Goal: Task Accomplishment & Management: Manage account settings

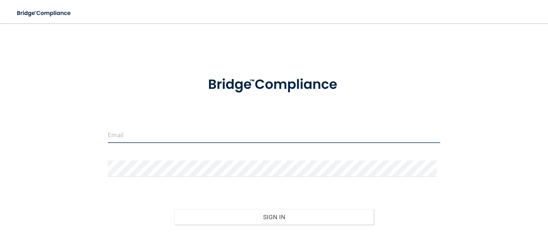
click at [223, 135] on input "email" at bounding box center [274, 135] width 332 height 16
type input "[EMAIL_ADDRESS][DOMAIN_NAME]"
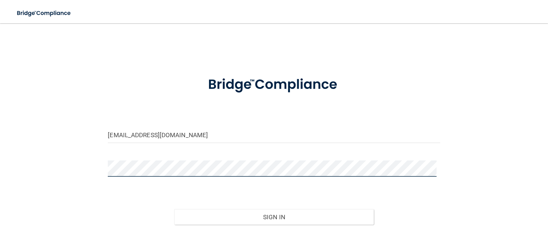
click at [174, 209] on button "Sign In" at bounding box center [273, 217] width 199 height 16
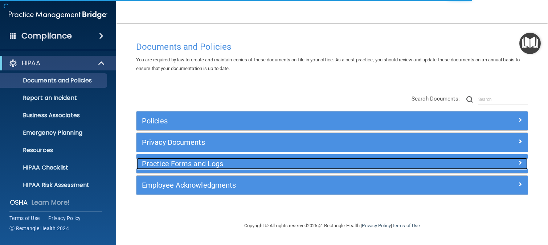
drag, startPoint x: 191, startPoint y: 161, endPoint x: 195, endPoint y: 159, distance: 4.1
click at [191, 161] on h5 "Practice Forms and Logs" at bounding box center [283, 164] width 283 height 8
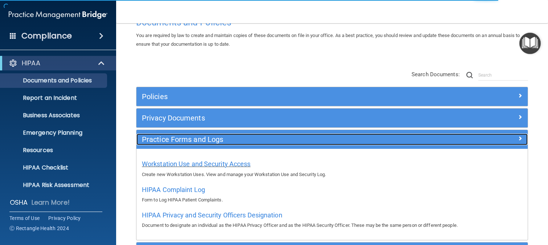
scroll to position [36, 0]
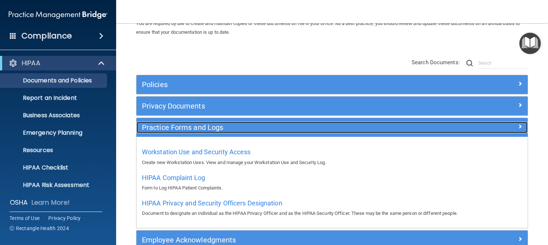
click at [226, 124] on h5 "Practice Forms and Logs" at bounding box center [283, 127] width 283 height 8
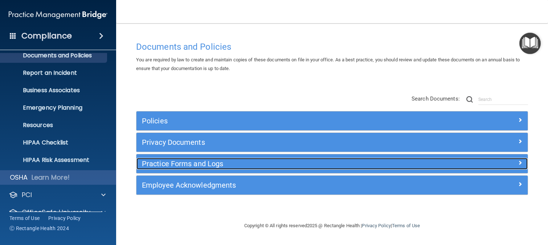
scroll to position [56, 0]
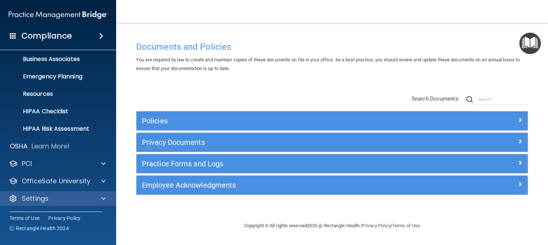
click at [60, 193] on div "Settings" at bounding box center [58, 198] width 117 height 15
click at [56, 199] on div "Settings" at bounding box center [48, 198] width 90 height 9
click at [100, 196] on div at bounding box center [102, 198] width 18 height 9
click at [104, 200] on span at bounding box center [103, 198] width 4 height 9
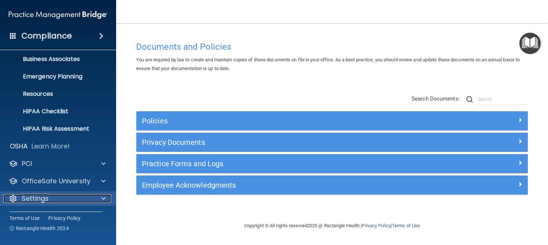
click at [51, 199] on div "Settings" at bounding box center [48, 198] width 90 height 9
click at [91, 194] on div "Settings" at bounding box center [48, 198] width 90 height 9
click at [102, 200] on span at bounding box center [103, 198] width 4 height 9
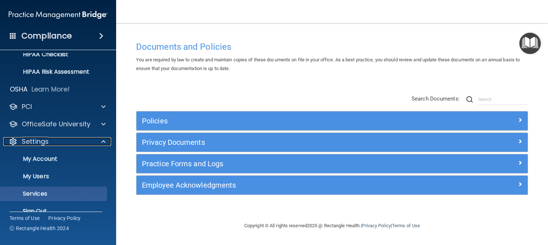
scroll to position [126, 0]
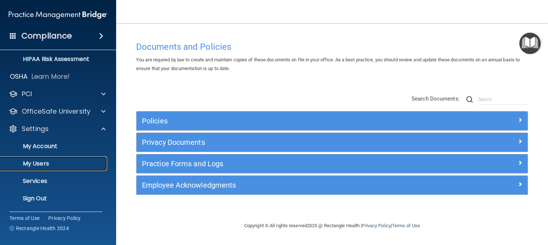
click at [61, 166] on p "My Users" at bounding box center [54, 163] width 99 height 7
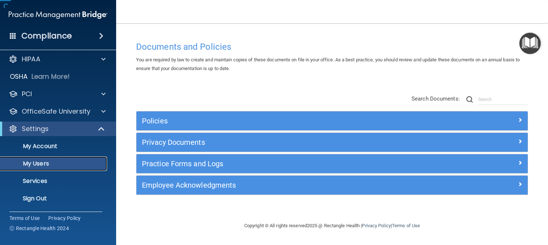
scroll to position [4, 0]
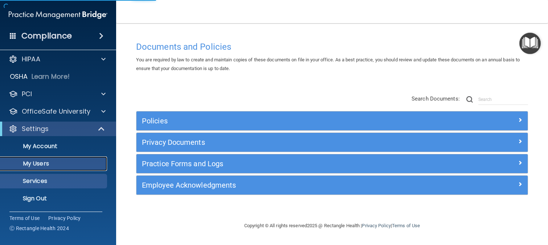
select select "20"
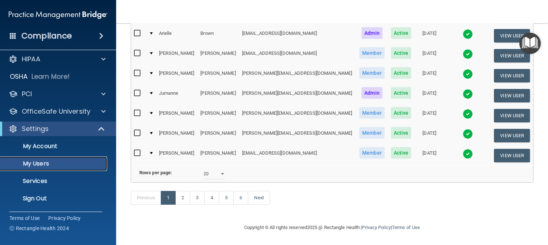
scroll to position [364, 0]
click at [214, 196] on link "4" at bounding box center [211, 198] width 15 height 14
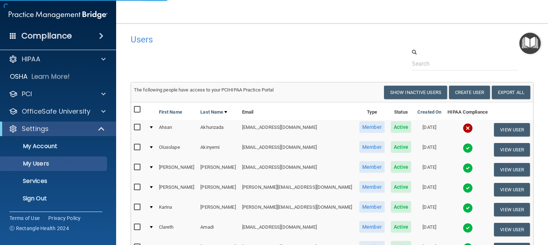
select select "20"
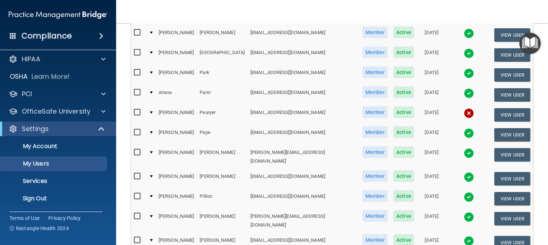
scroll to position [327, 0]
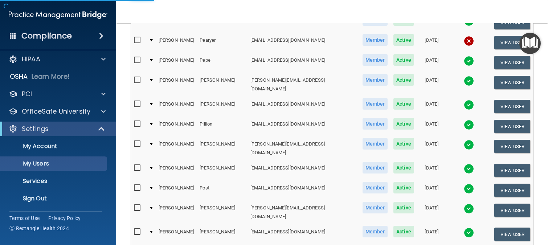
scroll to position [109, 0]
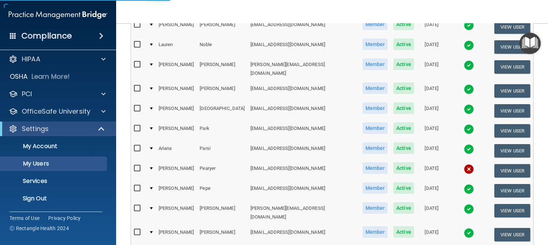
select select "20"
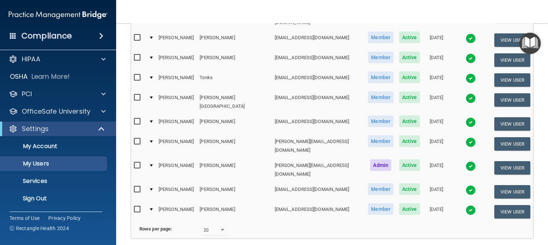
scroll to position [328, 0]
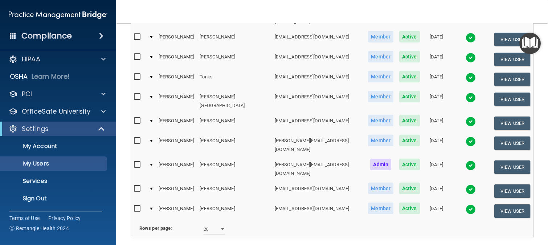
select select "20"
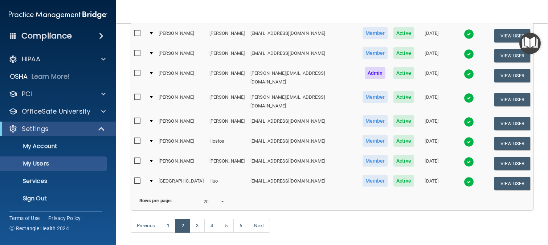
scroll to position [364, 0]
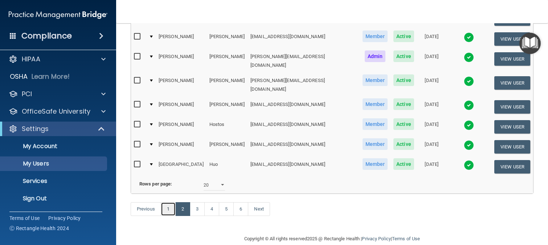
click at [168, 202] on link "1" at bounding box center [168, 209] width 15 height 14
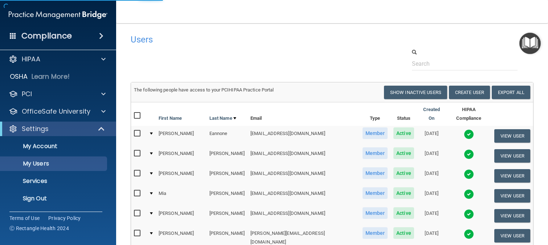
select select "20"
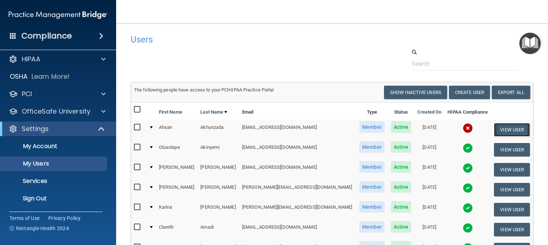
click at [501, 130] on button "View User" at bounding box center [512, 129] width 36 height 13
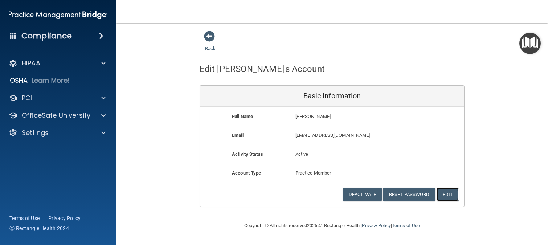
click at [453, 193] on button "Edit" at bounding box center [448, 194] width 22 height 13
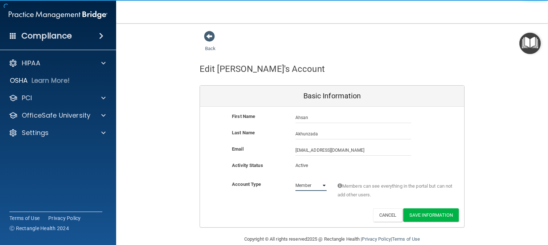
click at [321, 183] on select "Admin Member" at bounding box center [311, 185] width 31 height 11
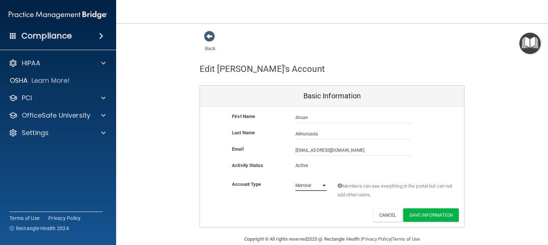
select select "practice_admin"
click at [296, 180] on select "Admin Member" at bounding box center [311, 185] width 31 height 11
click at [419, 214] on button "Save Information" at bounding box center [431, 214] width 56 height 13
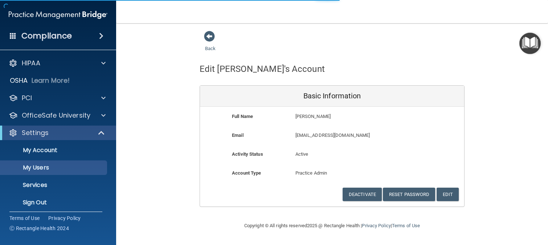
select select "20"
